Goal: Task Accomplishment & Management: Manage account settings

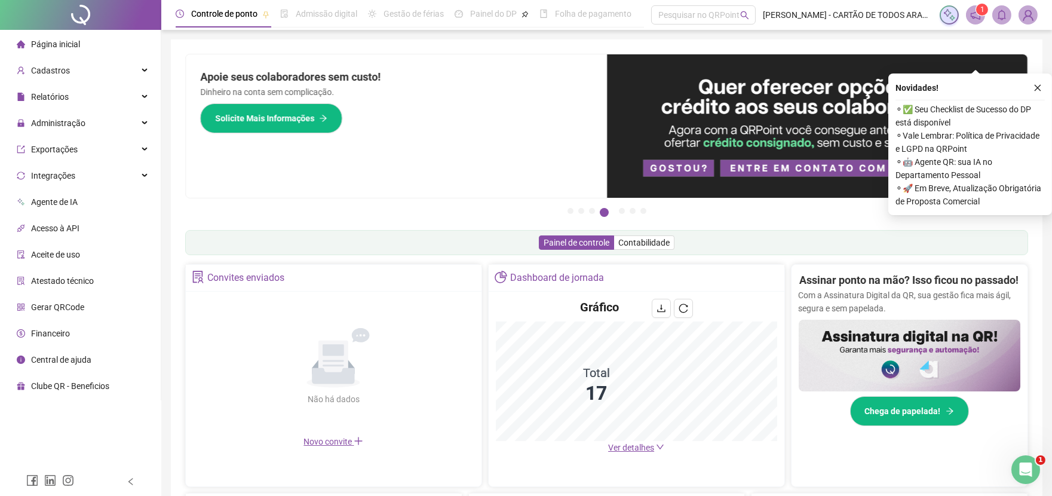
scroll to position [199, 0]
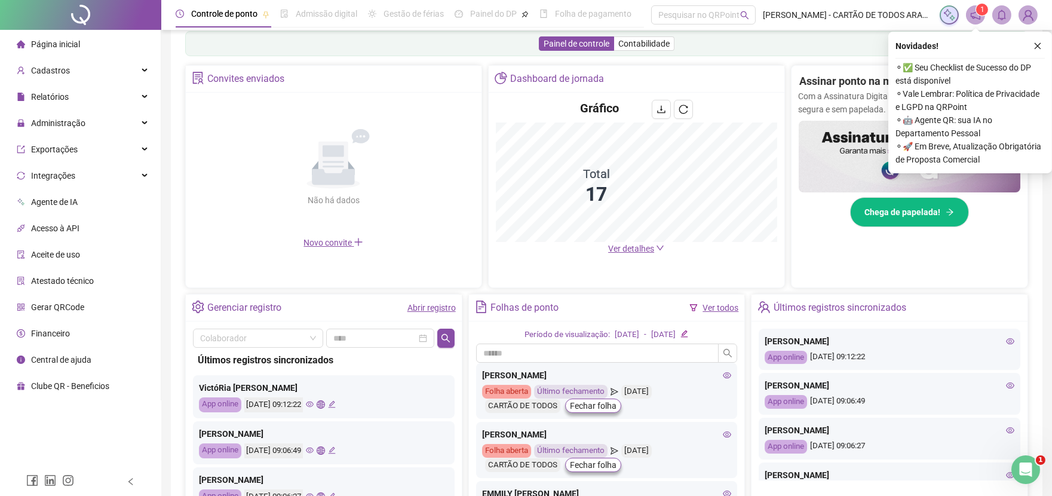
click at [410, 311] on link "Abrir registro" at bounding box center [431, 308] width 48 height 10
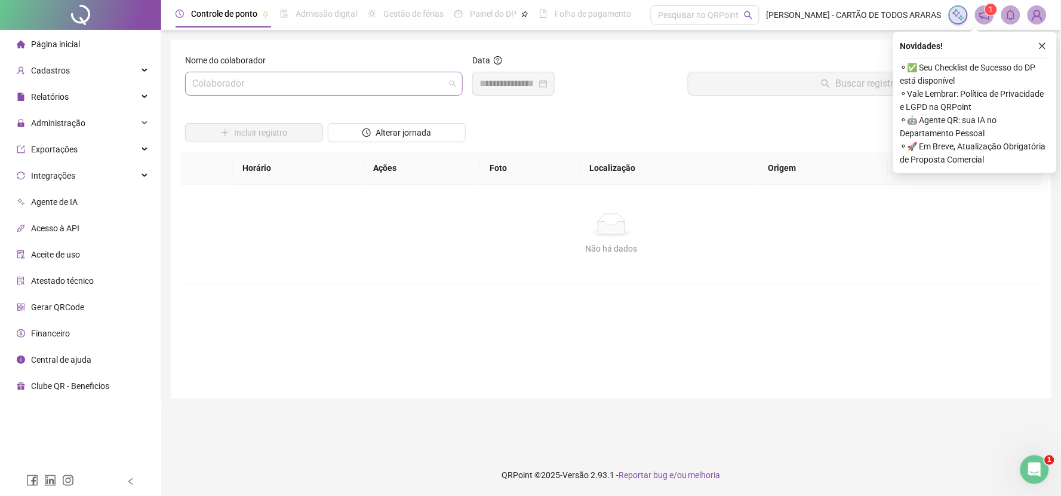
click at [339, 82] on input "search" at bounding box center [318, 83] width 253 height 23
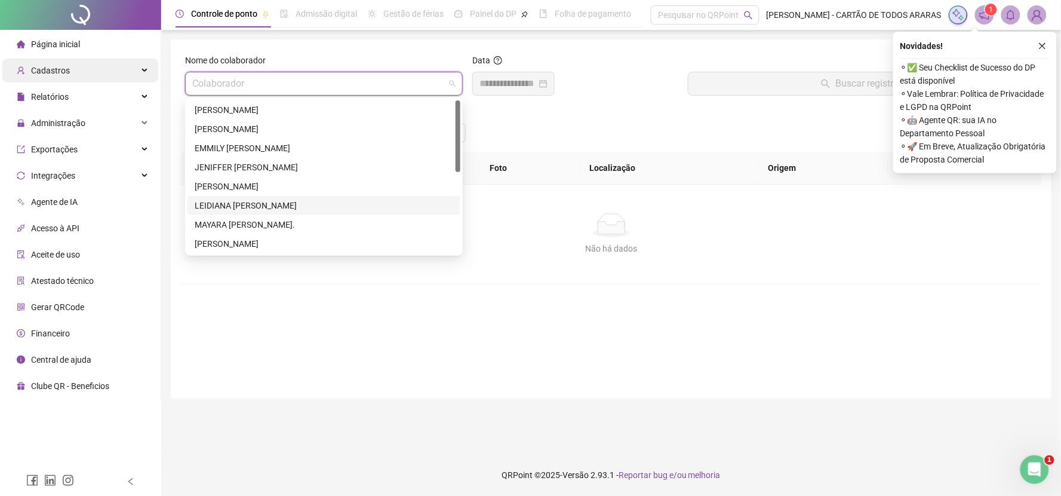
click at [103, 73] on div "Cadastros" at bounding box center [80, 71] width 156 height 24
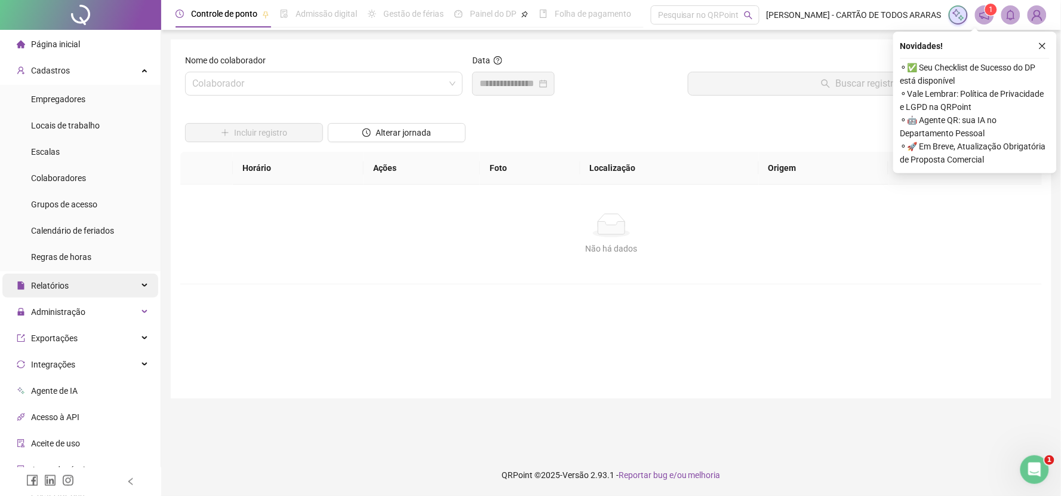
click at [99, 293] on div "Relatórios" at bounding box center [80, 286] width 156 height 24
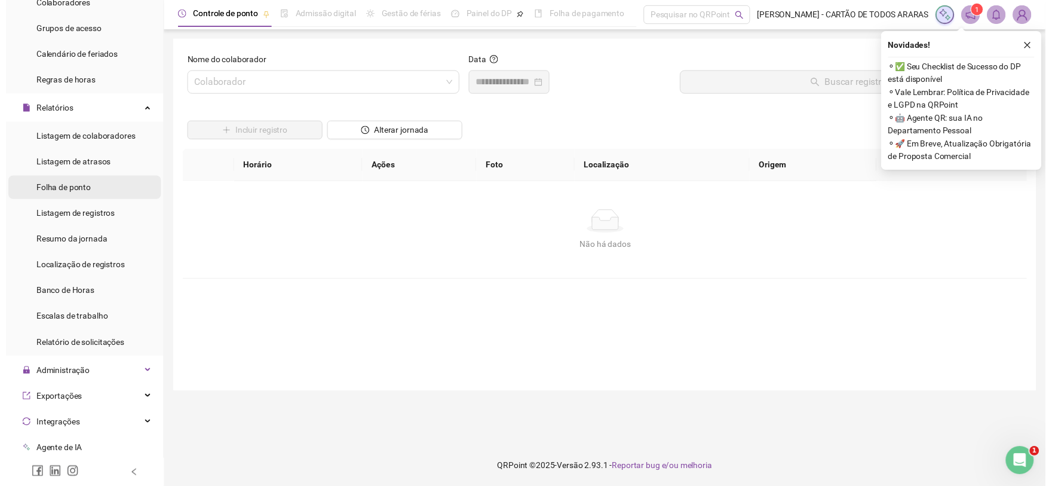
scroll to position [199, 0]
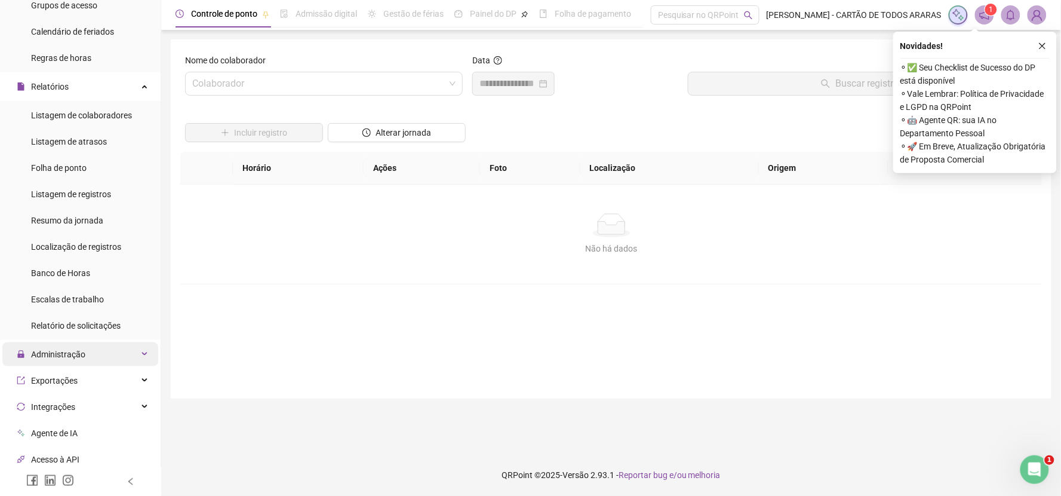
click at [111, 349] on div "Administração" at bounding box center [80, 354] width 156 height 24
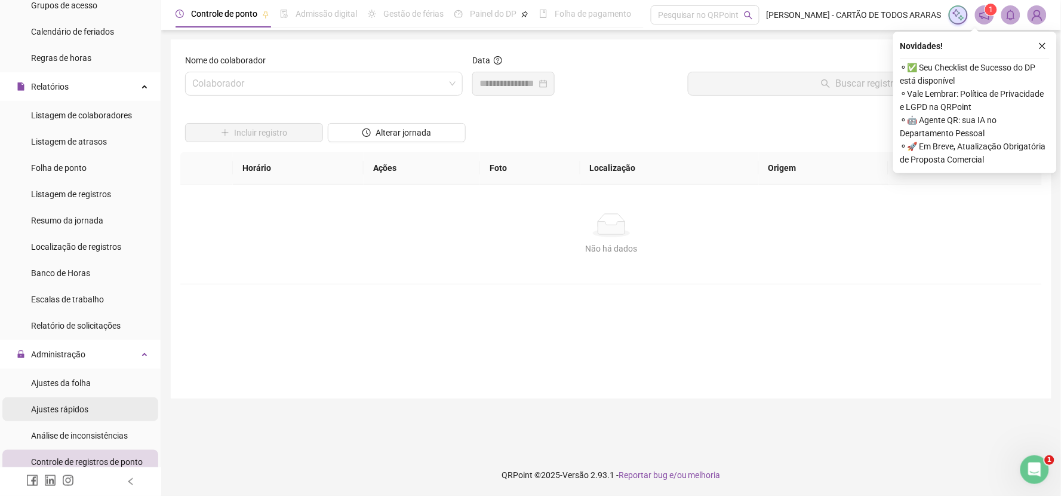
click at [94, 409] on li "Ajustes rápidos" at bounding box center [80, 409] width 156 height 24
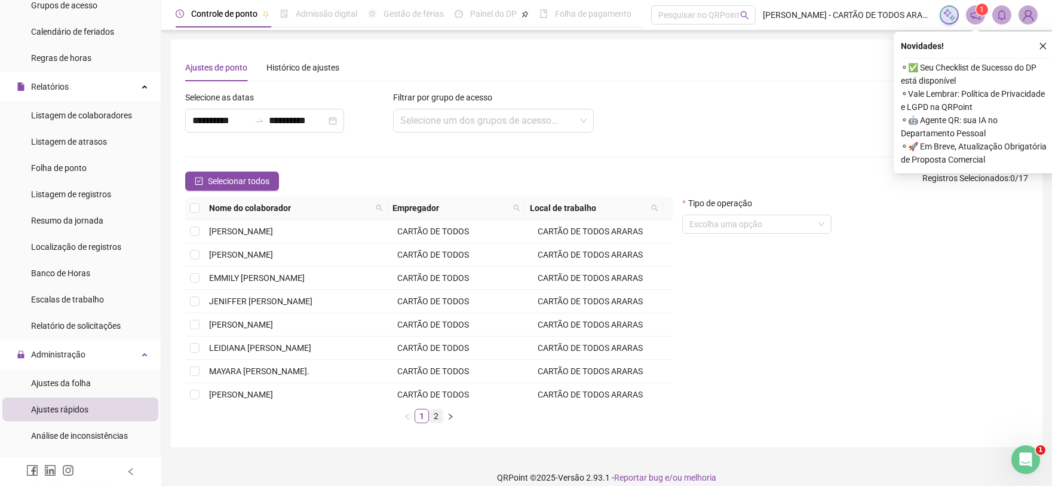
click at [438, 413] on link "2" at bounding box center [435, 415] width 13 height 13
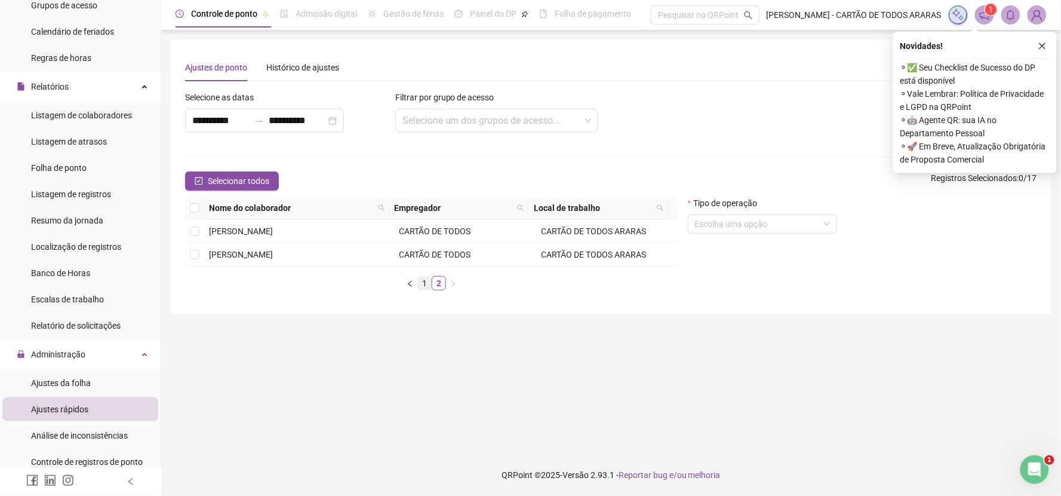
click at [428, 283] on link "1" at bounding box center [424, 283] width 13 height 13
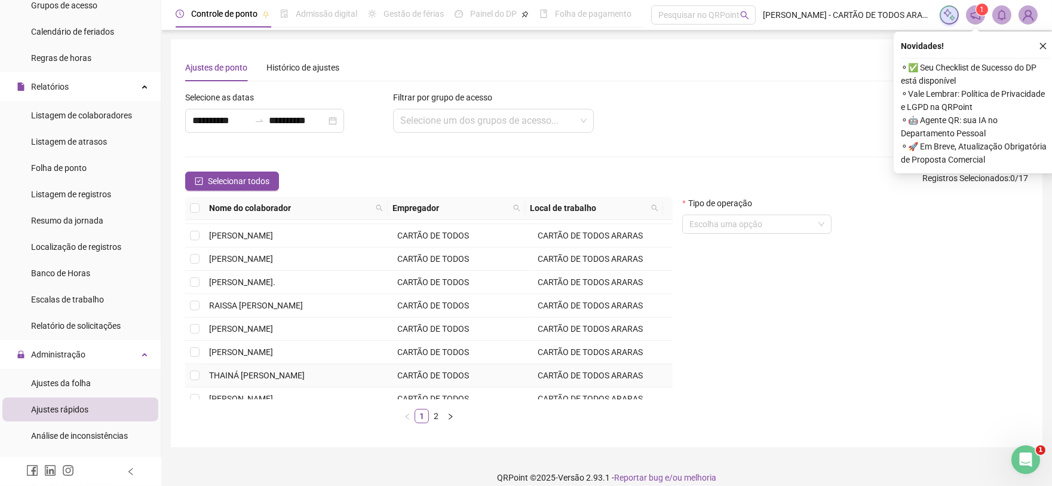
scroll to position [170, 0]
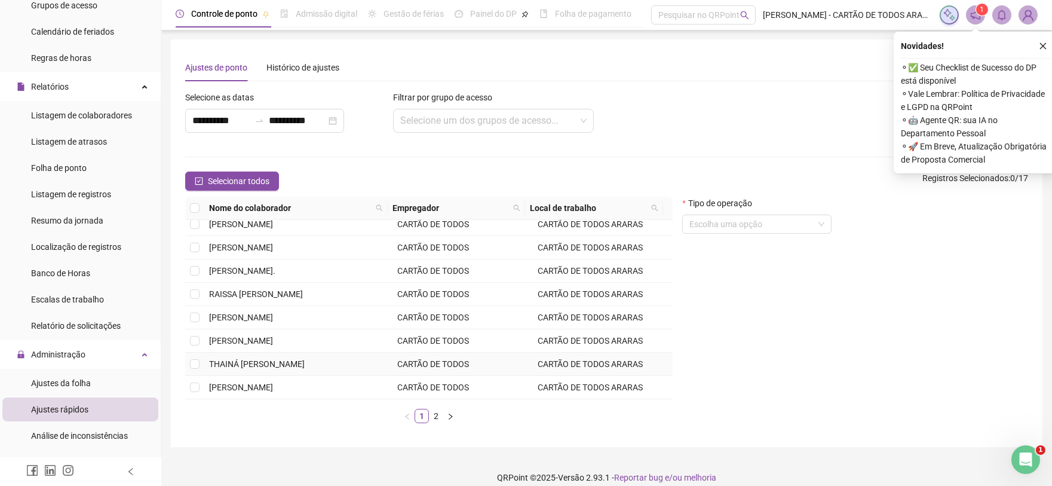
click at [333, 366] on td "THAINÁ [PERSON_NAME]" at bounding box center [298, 363] width 188 height 23
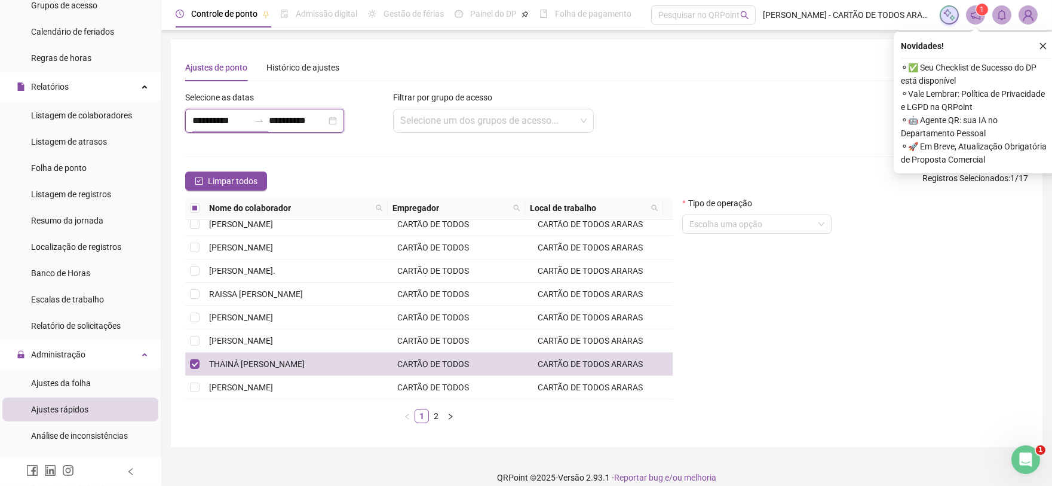
click at [240, 117] on input "**********" at bounding box center [220, 120] width 57 height 14
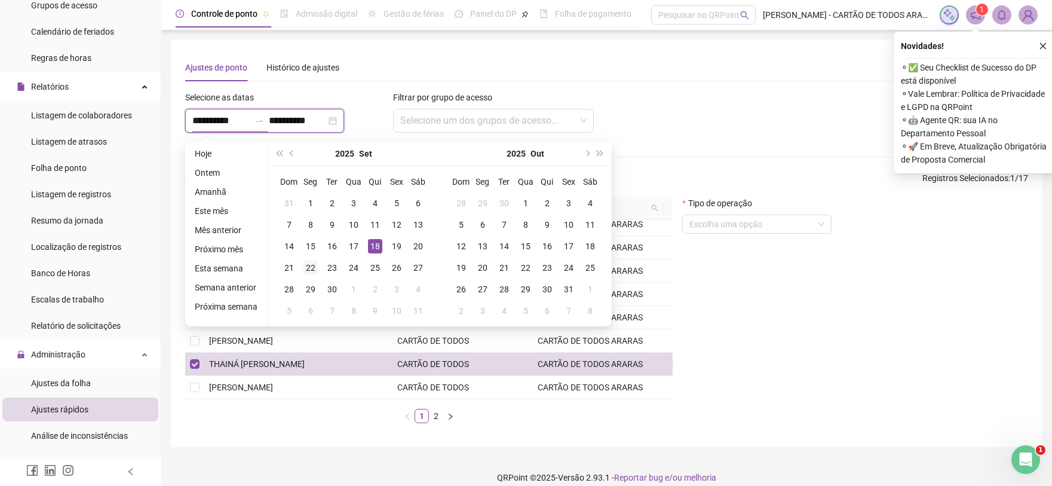
type input "**********"
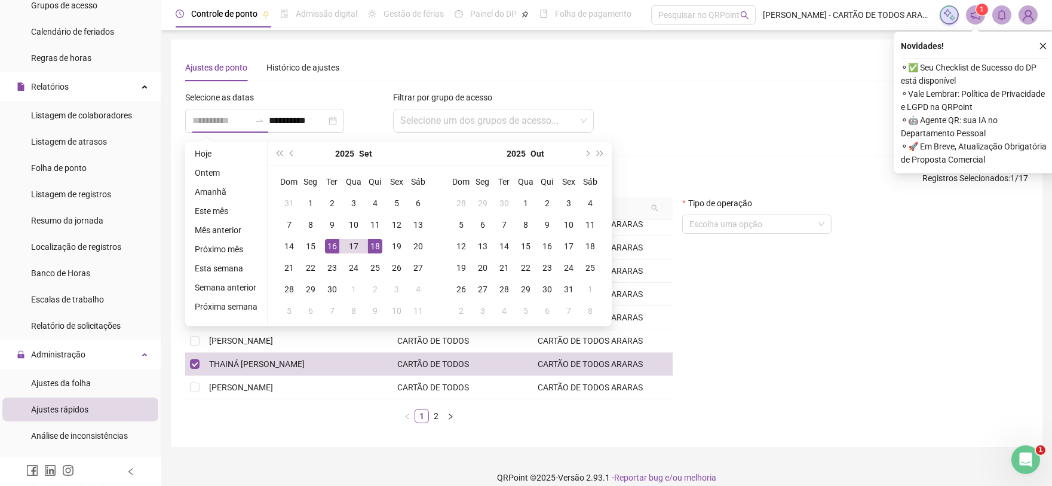
click at [336, 248] on div "16" at bounding box center [332, 246] width 14 height 14
type input "**********"
click at [351, 247] on div "17" at bounding box center [353, 246] width 14 height 14
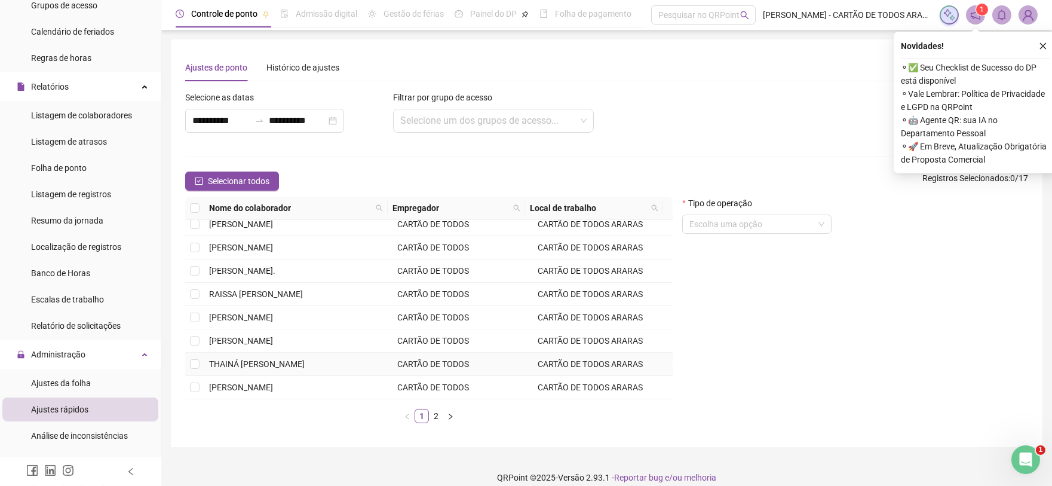
click at [305, 369] on span "THAINÁ [PERSON_NAME]" at bounding box center [257, 364] width 96 height 10
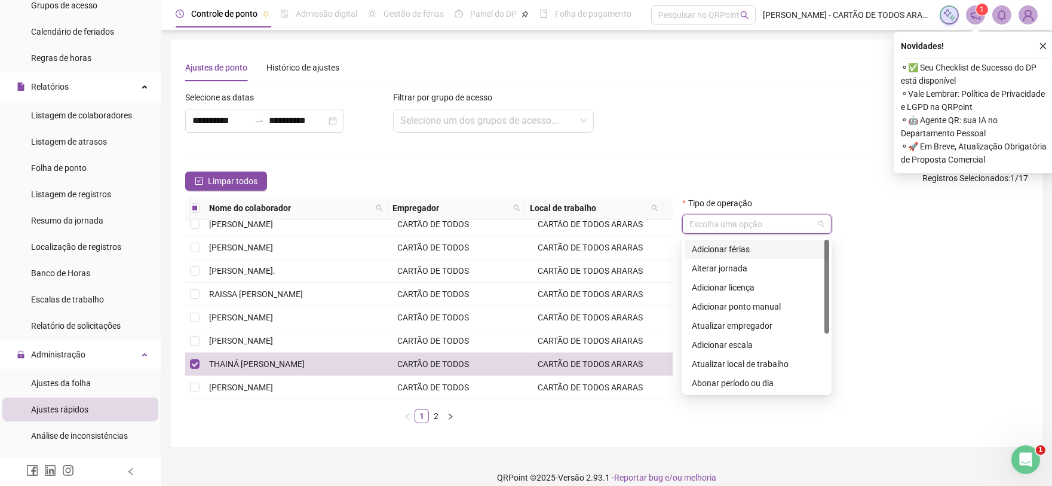
click at [709, 224] on input "search" at bounding box center [751, 224] width 124 height 18
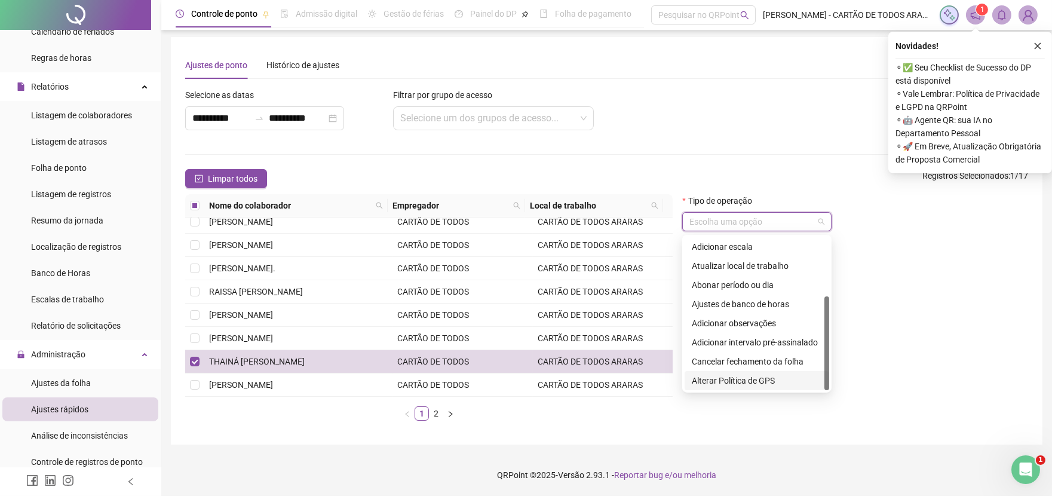
scroll to position [29, 0]
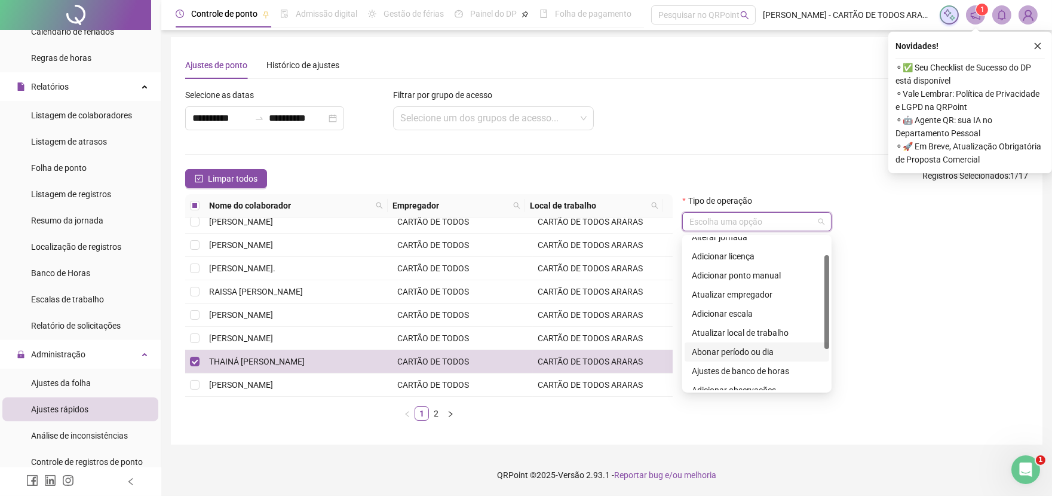
click at [738, 349] on div "Abonar período ou dia" at bounding box center [757, 351] width 130 height 13
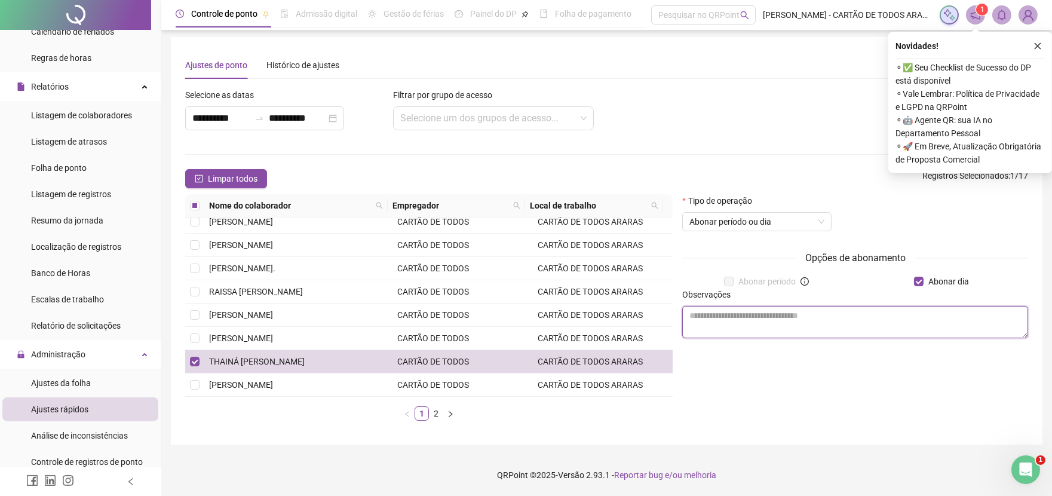
click at [881, 312] on textarea at bounding box center [855, 322] width 346 height 32
type textarea "**********"
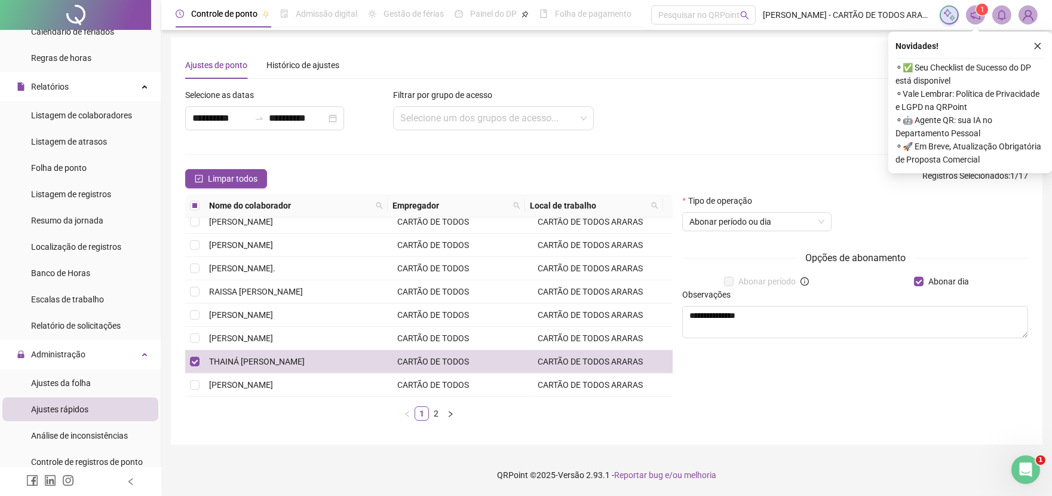
click at [802, 146] on form "**********" at bounding box center [606, 259] width 843 height 342
click at [1036, 44] on icon "close" at bounding box center [1038, 46] width 7 height 7
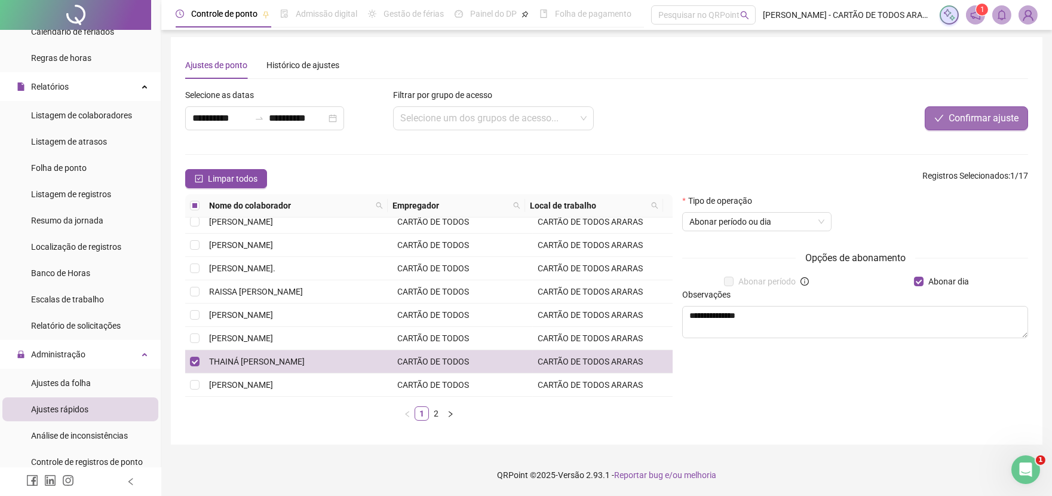
click at [1000, 109] on button "Confirmar ajuste" at bounding box center [976, 118] width 103 height 24
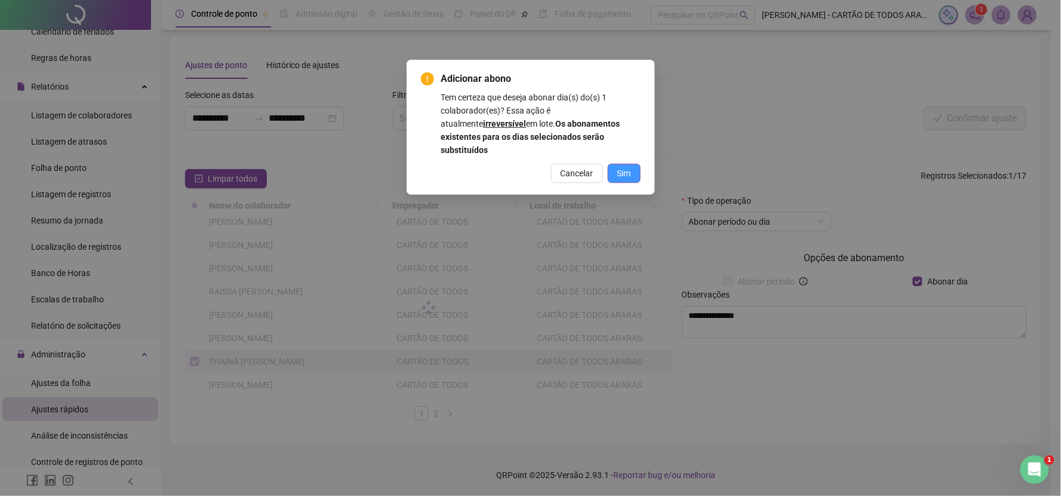
click at [622, 167] on span "Sim" at bounding box center [625, 173] width 14 height 13
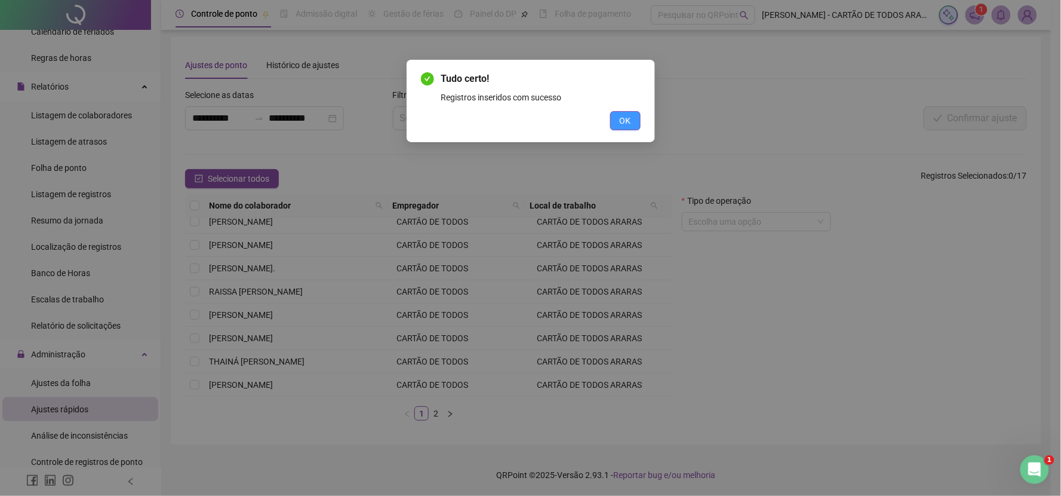
click at [622, 122] on span "OK" at bounding box center [625, 120] width 11 height 13
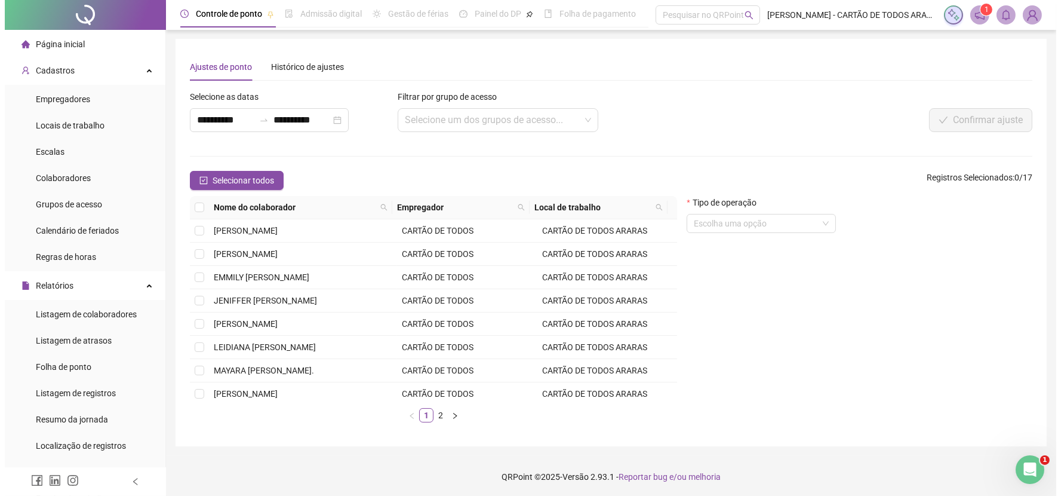
scroll to position [0, 0]
click at [72, 45] on span "Página inicial" at bounding box center [55, 44] width 49 height 10
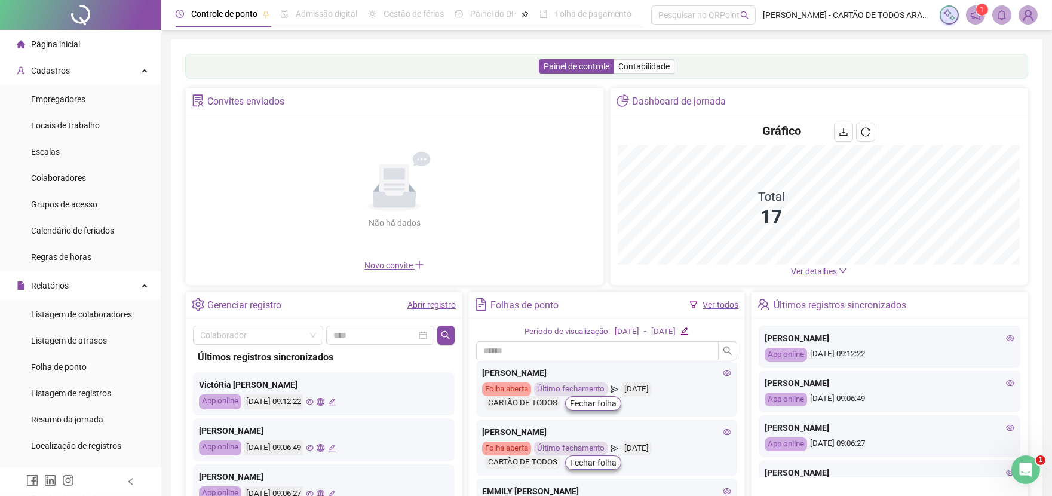
click at [441, 306] on link "Abrir registro" at bounding box center [431, 305] width 48 height 10
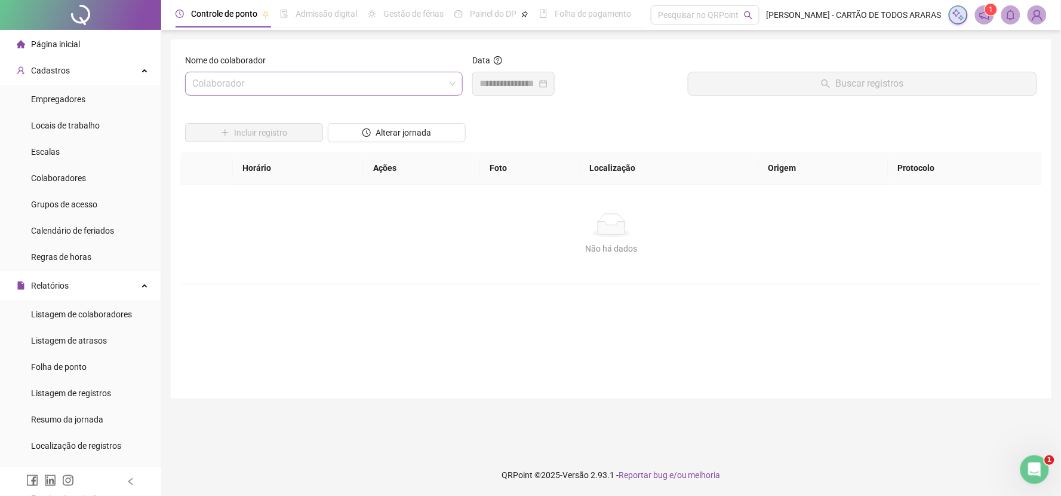
click at [342, 82] on input "search" at bounding box center [318, 83] width 253 height 23
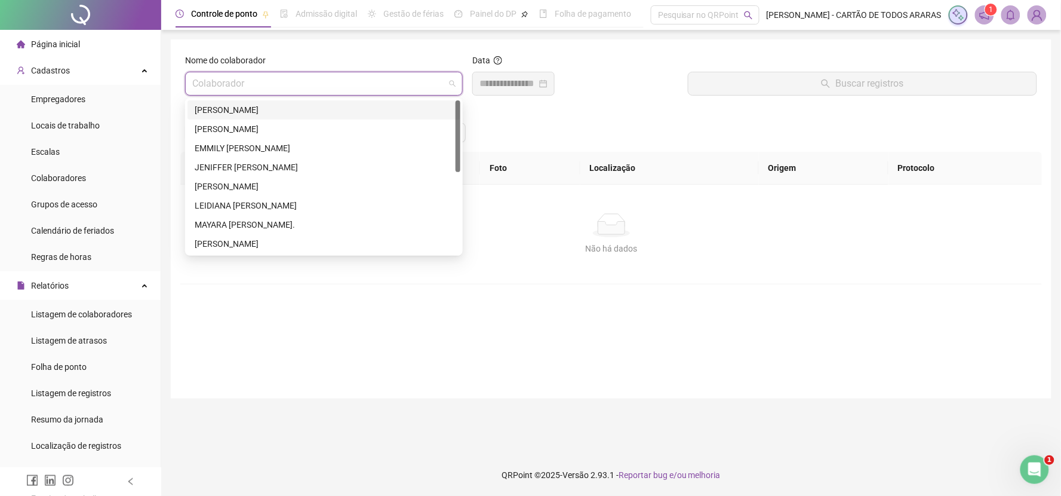
click at [338, 117] on div "[PERSON_NAME]" at bounding box center [324, 109] width 273 height 19
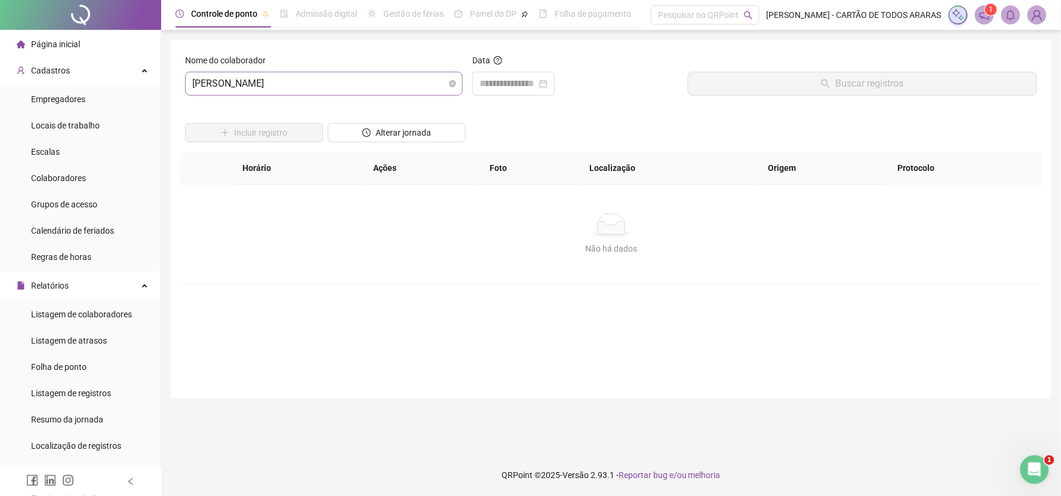
click at [346, 82] on span "[PERSON_NAME]" at bounding box center [323, 83] width 263 height 23
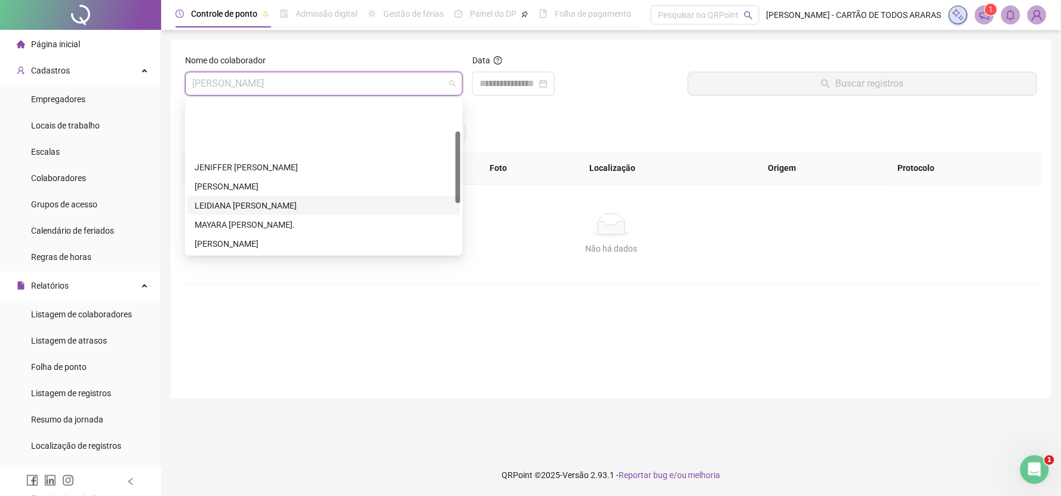
scroll to position [133, 0]
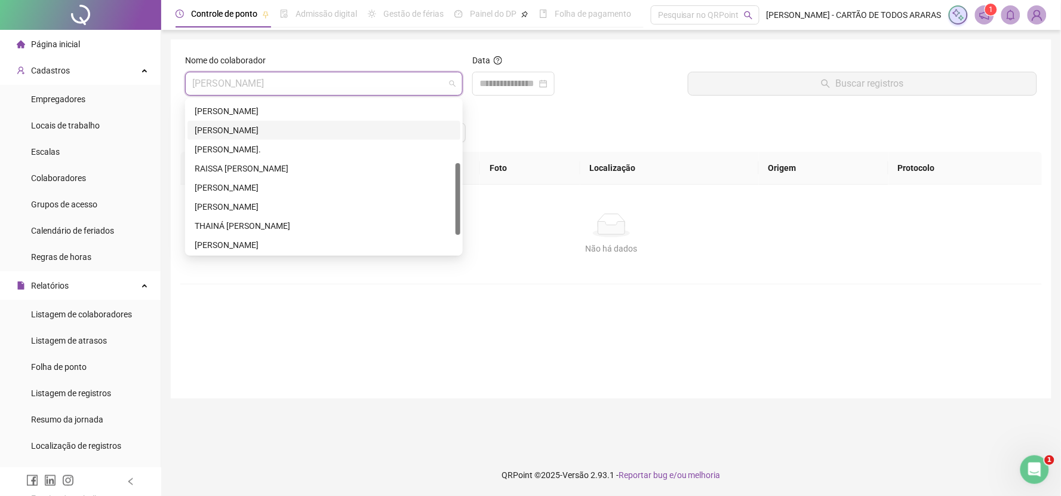
click at [293, 133] on div "[PERSON_NAME]" at bounding box center [324, 130] width 259 height 13
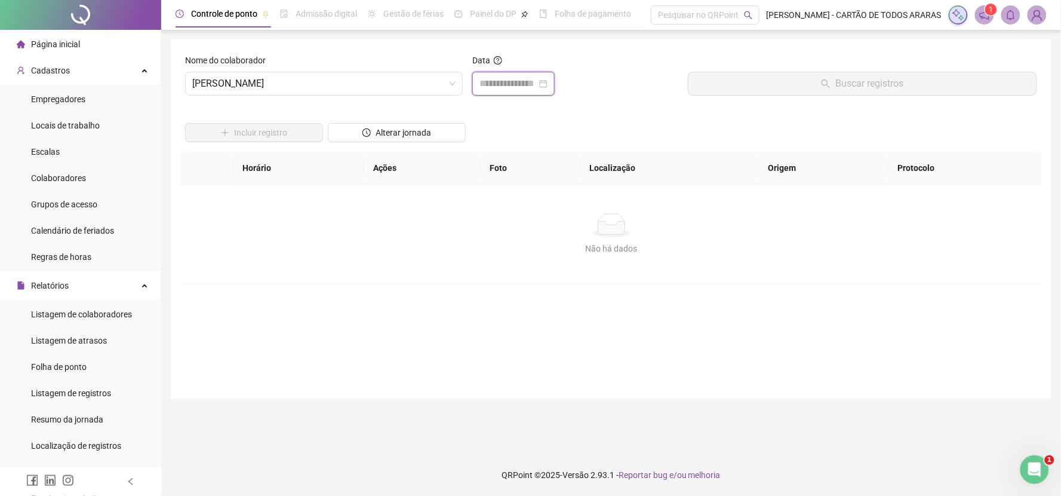
click at [503, 87] on input at bounding box center [508, 83] width 57 height 14
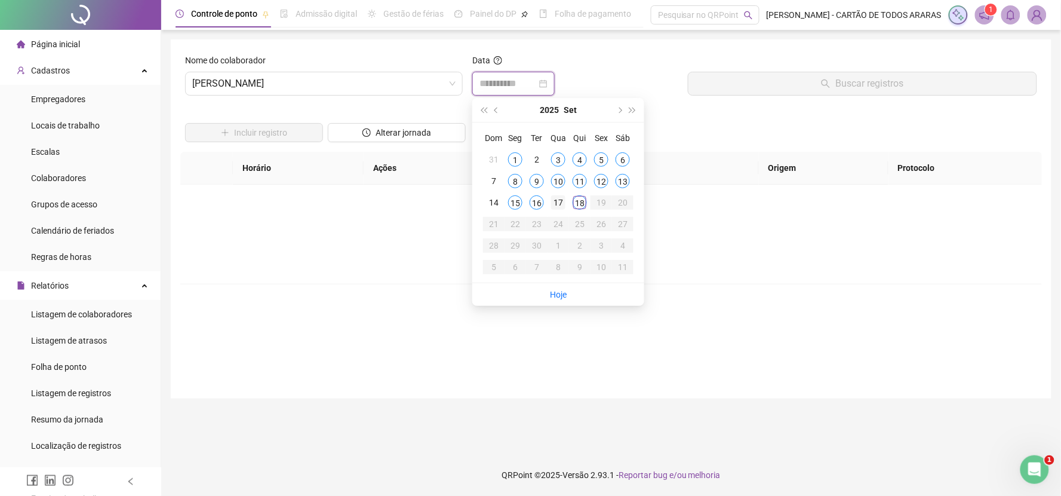
type input "**********"
click at [558, 201] on div "17" at bounding box center [558, 202] width 14 height 14
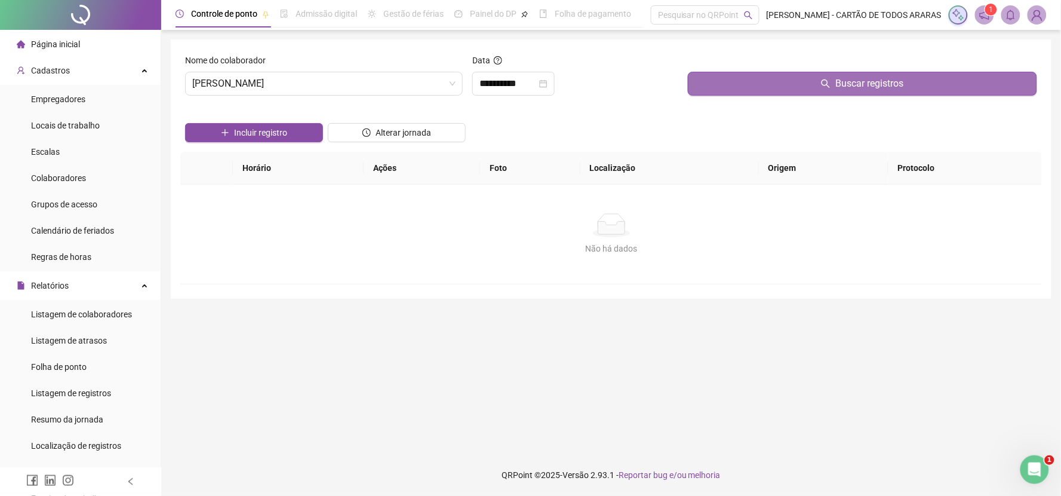
click at [708, 88] on button "Buscar registros" at bounding box center [862, 84] width 349 height 24
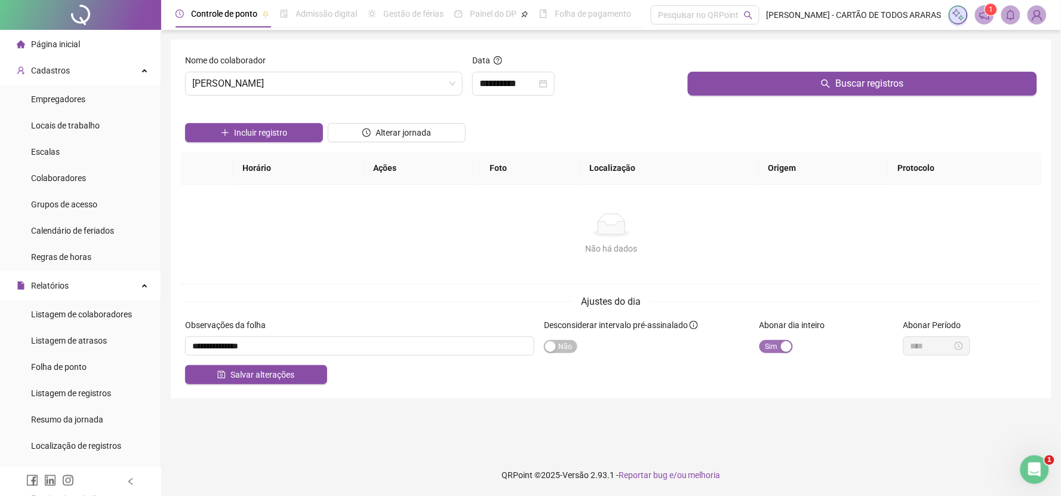
click at [765, 353] on span "Sim Não" at bounding box center [776, 346] width 33 height 13
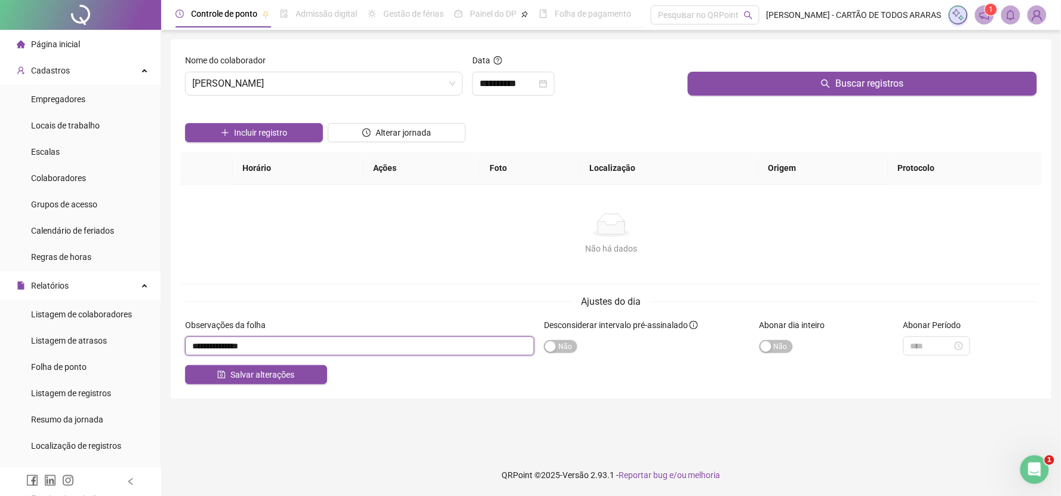
click at [358, 350] on input "textarea" at bounding box center [359, 345] width 349 height 19
type input "*"
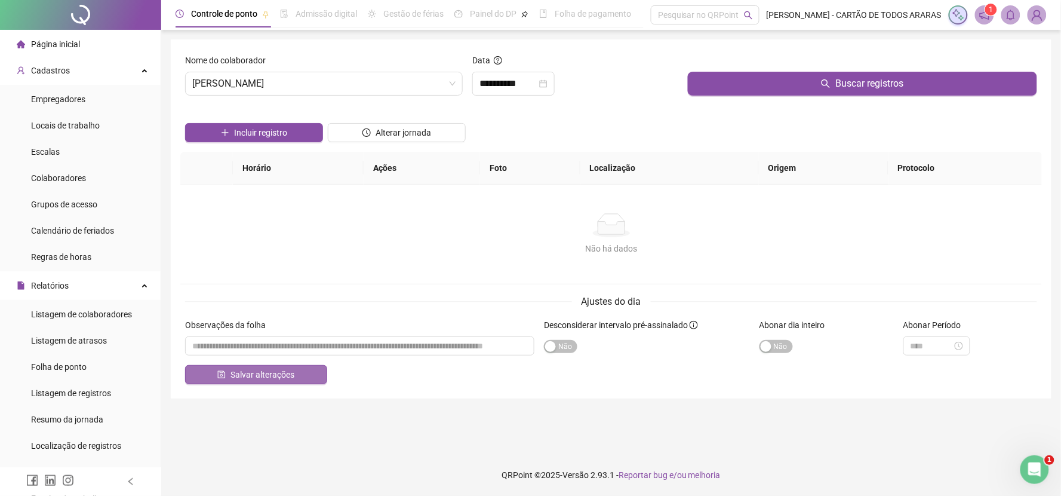
click at [278, 381] on span "Salvar alterações" at bounding box center [263, 374] width 64 height 13
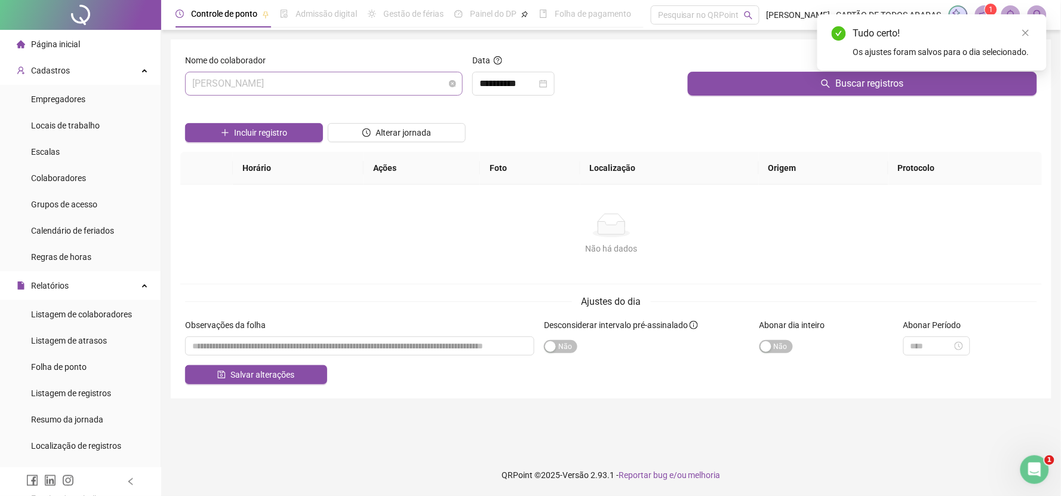
click at [332, 84] on span "[PERSON_NAME]" at bounding box center [323, 83] width 263 height 23
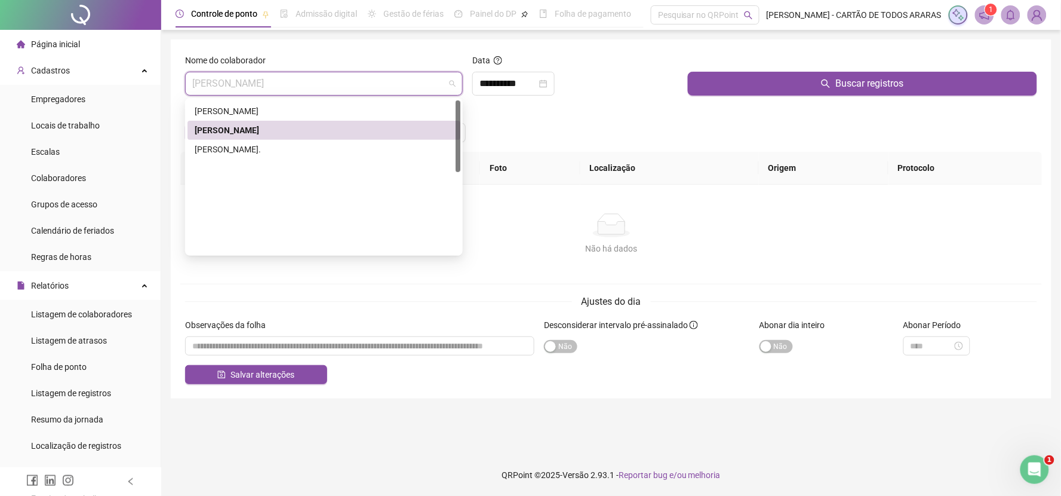
scroll to position [0, 0]
